Goal: Task Accomplishment & Management: Use online tool/utility

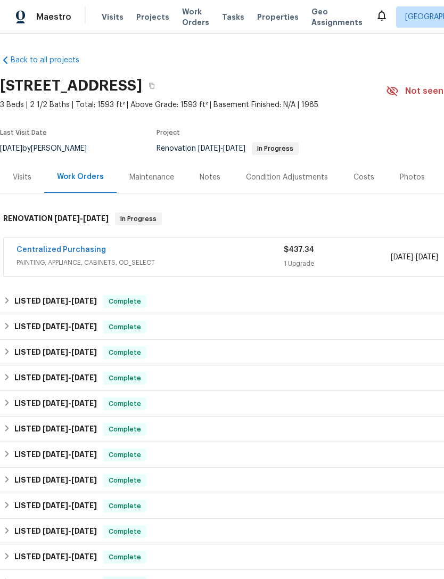
click at [365, 182] on div "Costs" at bounding box center [363, 177] width 21 height 11
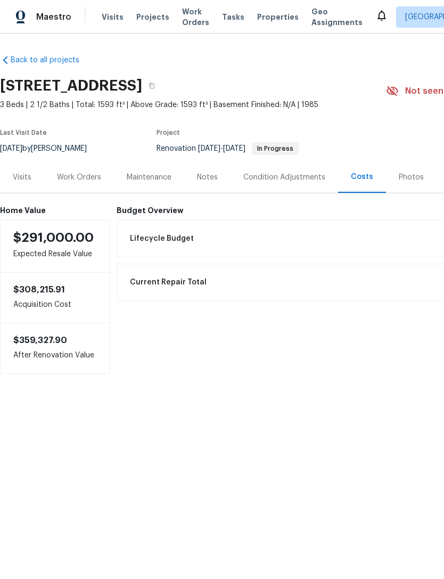
click at [68, 182] on div "Work Orders" at bounding box center [79, 177] width 44 height 11
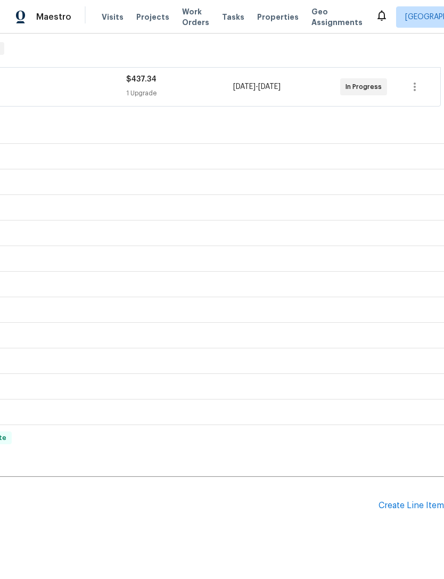
scroll to position [170, 158]
click at [419, 506] on div "Create Line Item" at bounding box center [410, 505] width 65 height 10
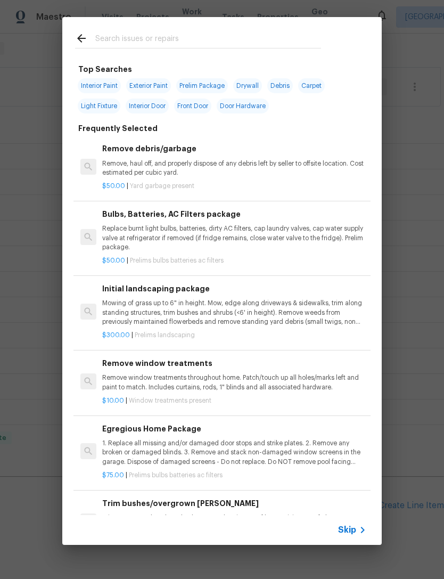
click at [356, 533] on span "Skip" at bounding box center [347, 529] width 18 height 11
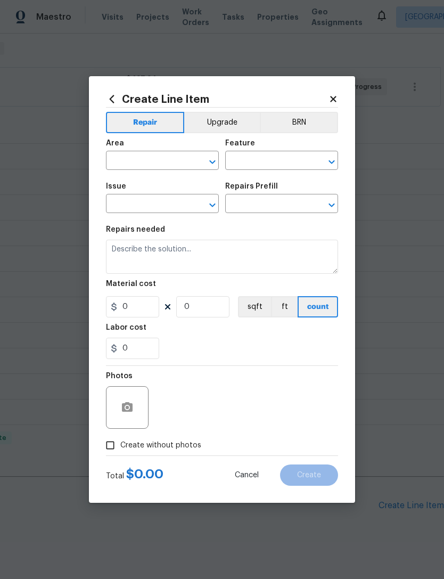
click at [127, 167] on input "text" at bounding box center [147, 161] width 83 height 17
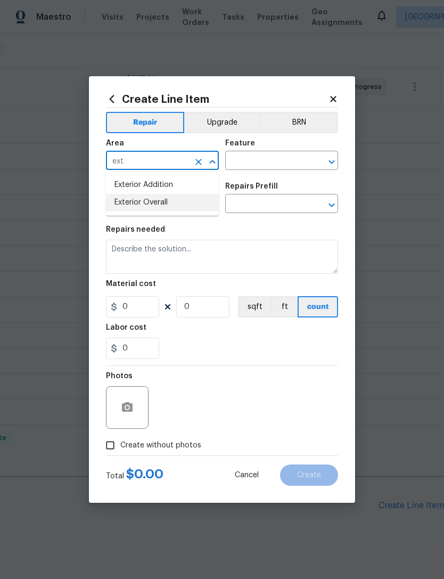
click at [127, 208] on li "Exterior Overall" at bounding box center [162, 203] width 113 height 18
type input "Exterior Overall"
click at [286, 164] on input "text" at bounding box center [266, 161] width 83 height 17
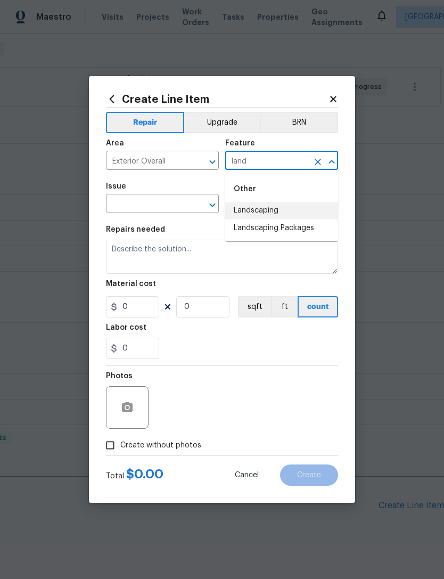
click at [306, 207] on li "Landscaping" at bounding box center [281, 211] width 113 height 18
type input "Landscaping"
click at [125, 206] on input "text" at bounding box center [147, 204] width 83 height 17
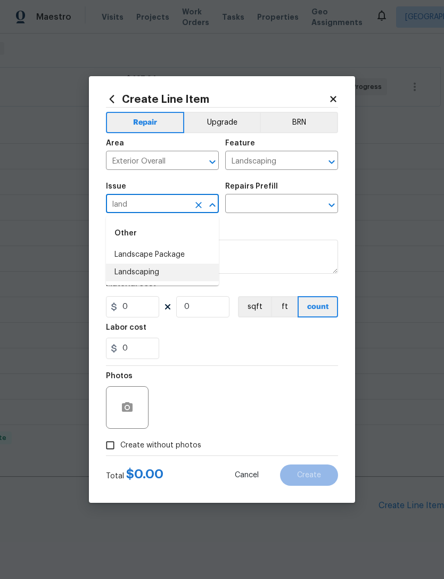
click at [130, 271] on li "Landscaping" at bounding box center [162, 273] width 113 height 18
type input "Landscaping"
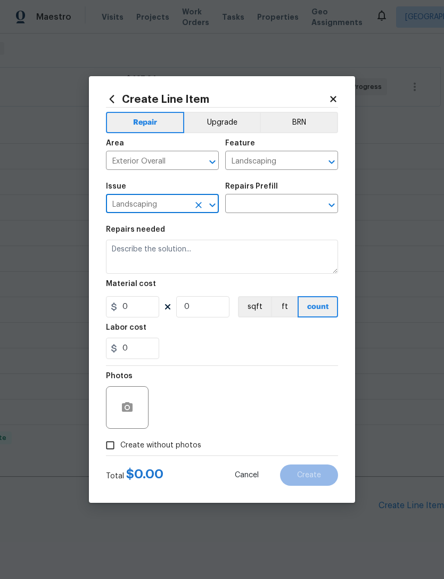
click at [268, 205] on input "text" at bounding box center [266, 204] width 83 height 17
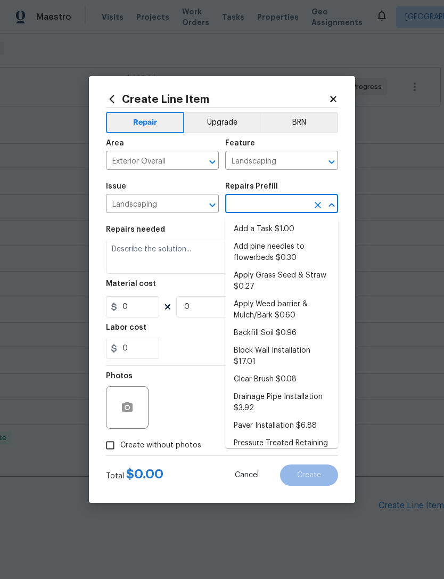
click at [285, 228] on li "Add a Task $1.00" at bounding box center [281, 229] width 113 height 18
type input "Add a Task $1.00"
type textarea "HPM to detail"
type input "1"
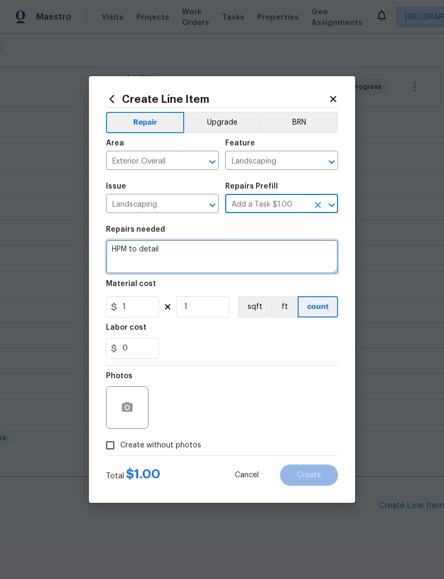
click at [126, 251] on textarea "HPM to detail" at bounding box center [222, 257] width 232 height 34
click at [127, 254] on textarea "HPM to detail" at bounding box center [222, 257] width 232 height 34
click at [129, 254] on textarea "HPM to detail" at bounding box center [222, 257] width 232 height 34
click at [129, 253] on textarea "HPM to detail" at bounding box center [222, 257] width 232 height 34
click at [126, 257] on textarea "HPM to detail" at bounding box center [222, 257] width 232 height 34
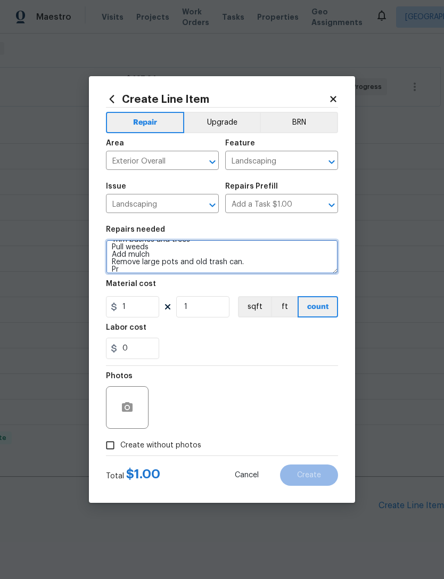
scroll to position [10, 0]
type textarea "Trim bushes and trees Pull weeds Add mulch Remove large pots and old trash can.…"
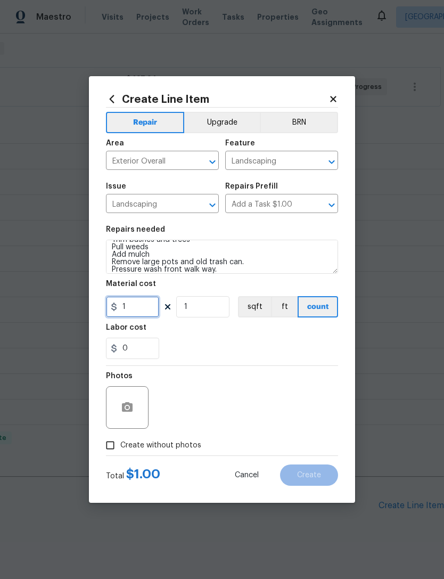
click at [129, 305] on input "1" at bounding box center [132, 306] width 53 height 21
click at [123, 299] on input "1" at bounding box center [132, 306] width 53 height 21
click at [129, 316] on input "1" at bounding box center [132, 306] width 53 height 21
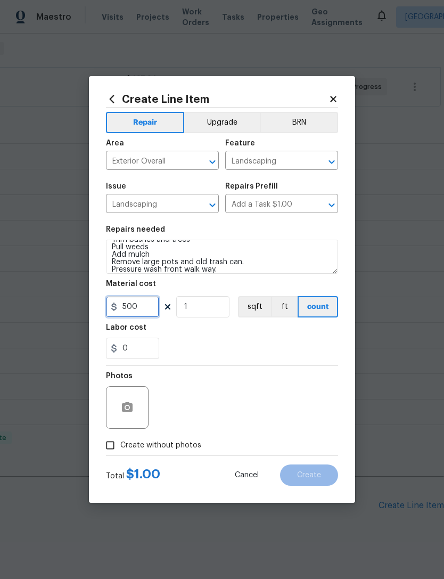
type input "500"
click at [127, 415] on button "button" at bounding box center [127, 407] width 26 height 26
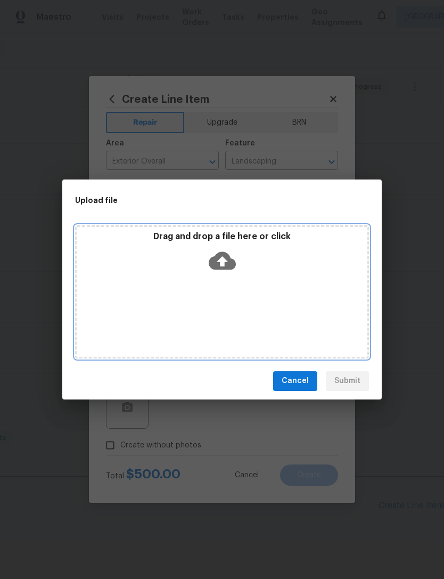
click at [116, 292] on div "Drag and drop a file here or click" at bounding box center [222, 291] width 294 height 133
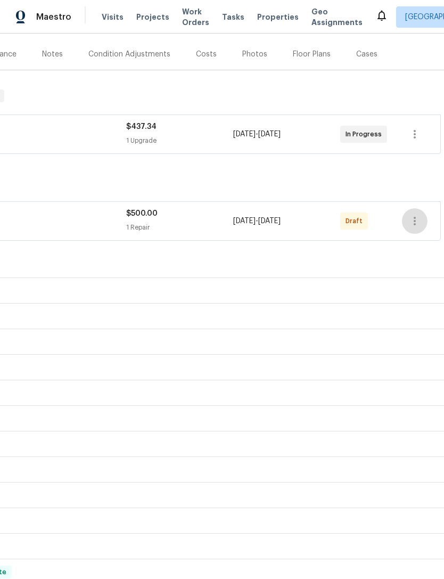
scroll to position [123, 158]
click at [422, 220] on button "button" at bounding box center [415, 221] width 26 height 26
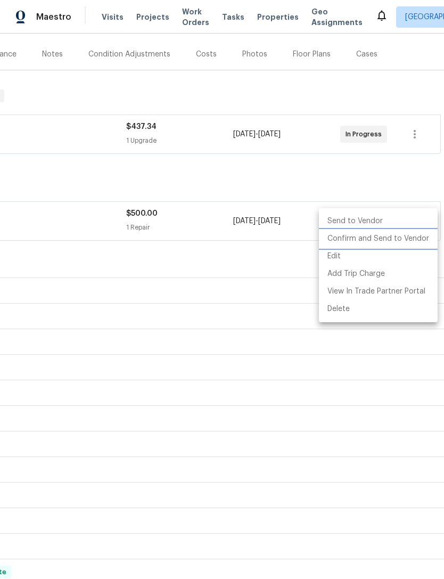
click at [411, 237] on li "Confirm and Send to Vendor" at bounding box center [378, 239] width 119 height 18
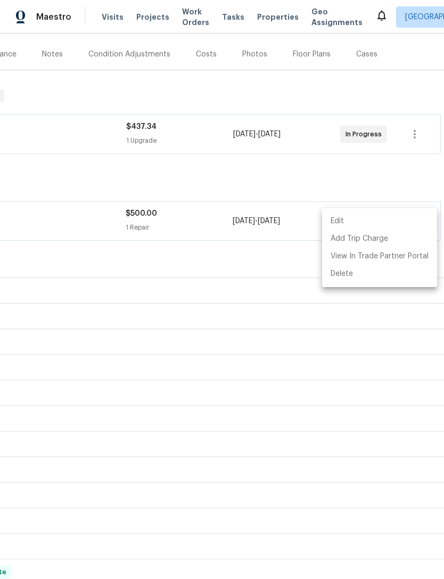
click at [380, 172] on div at bounding box center [222, 289] width 444 height 579
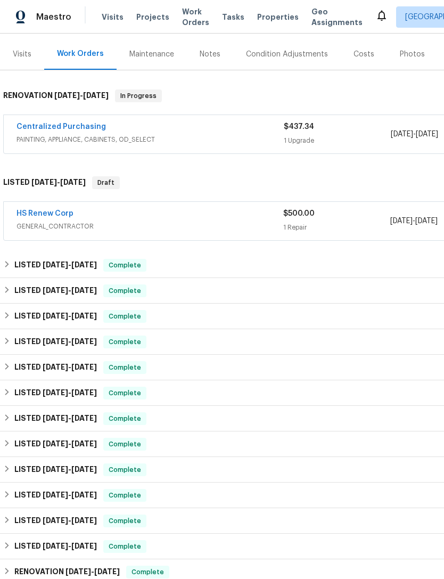
scroll to position [123, 0]
click at [37, 211] on link "HS Renew Corp" at bounding box center [45, 213] width 57 height 7
